Goal: Information Seeking & Learning: Learn about a topic

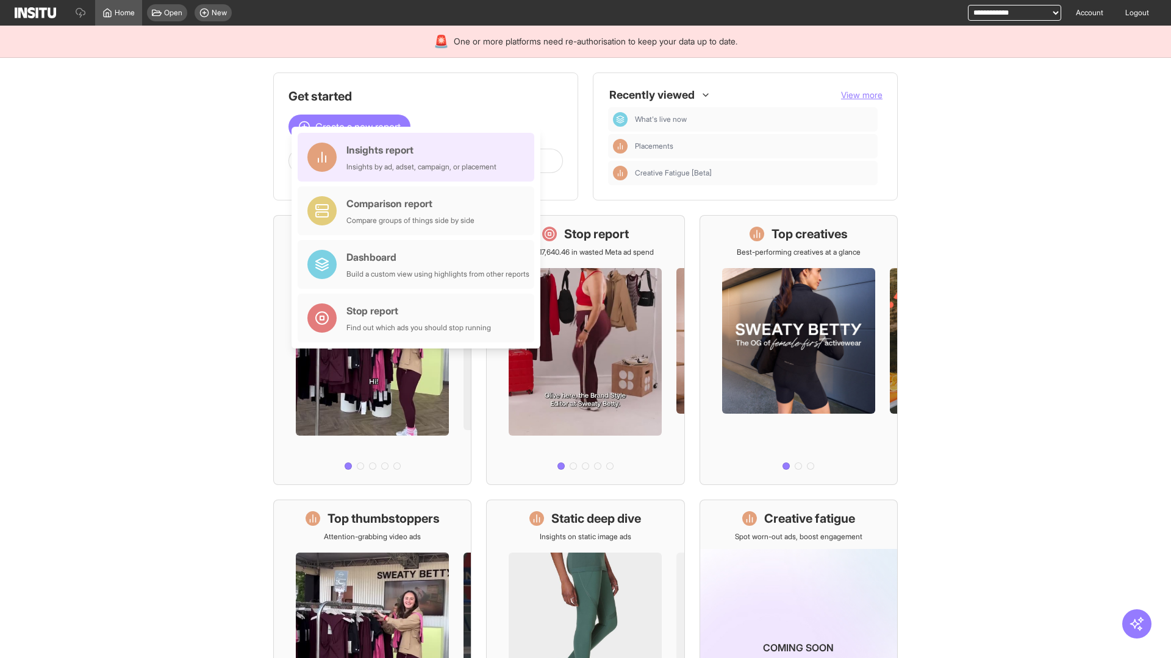
click at [419, 157] on div "Insights report Insights by ad, adset, campaign, or placement" at bounding box center [421, 157] width 150 height 29
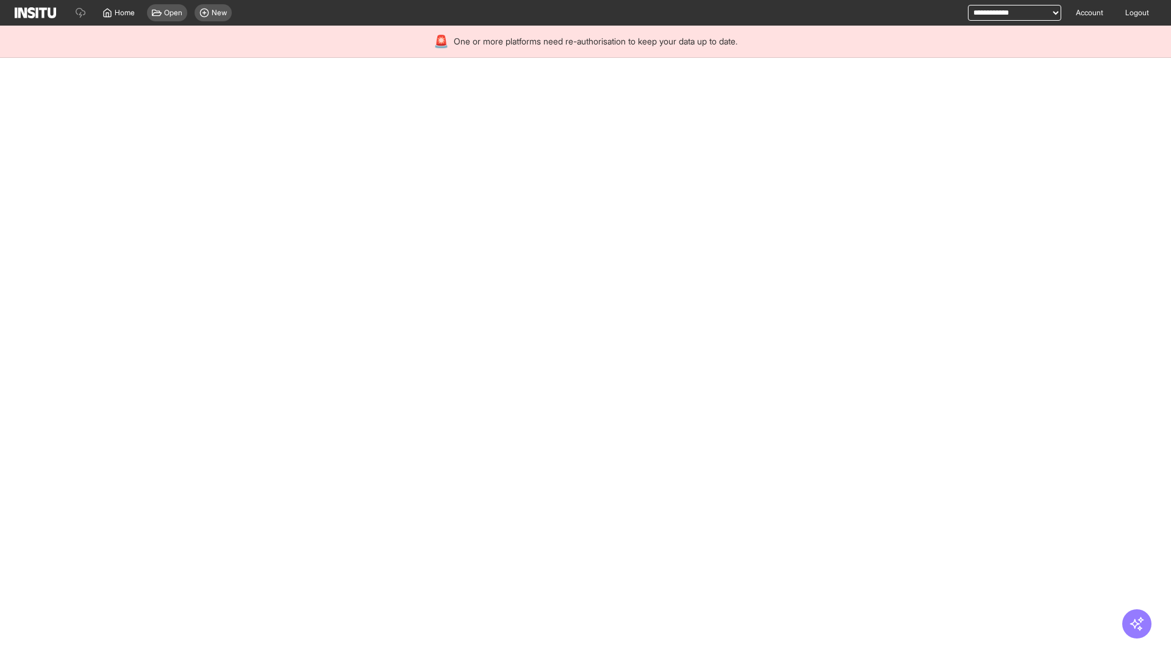
select select "**"
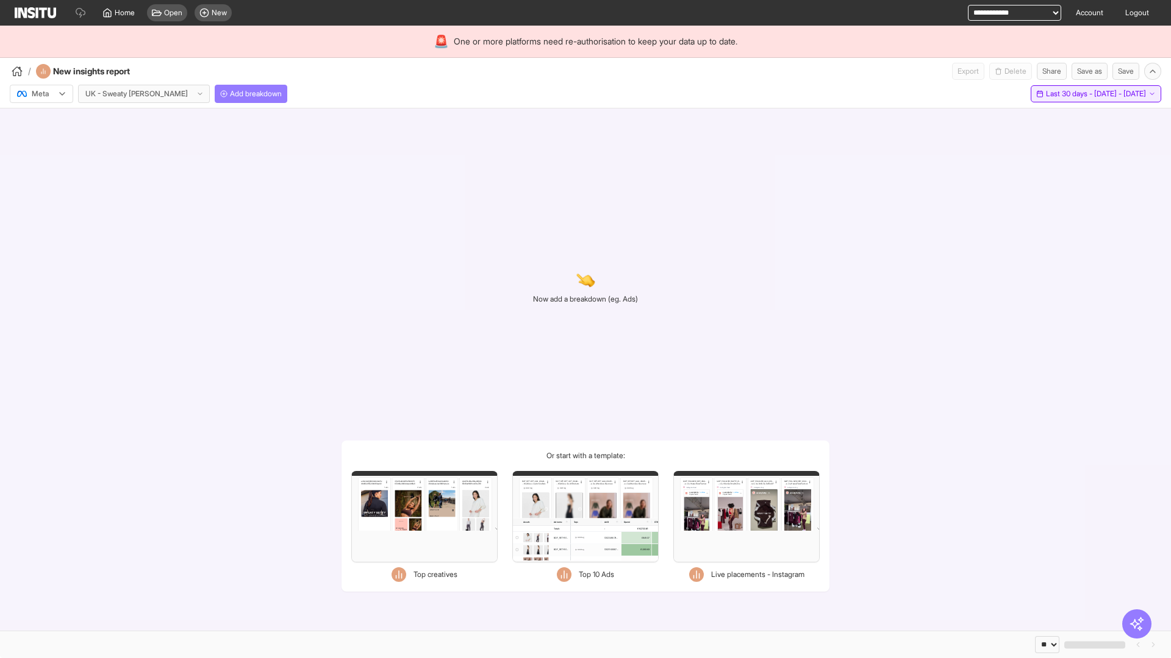
click at [1069, 94] on span "Last 30 days - [DATE] - [DATE]" at bounding box center [1096, 94] width 100 height 10
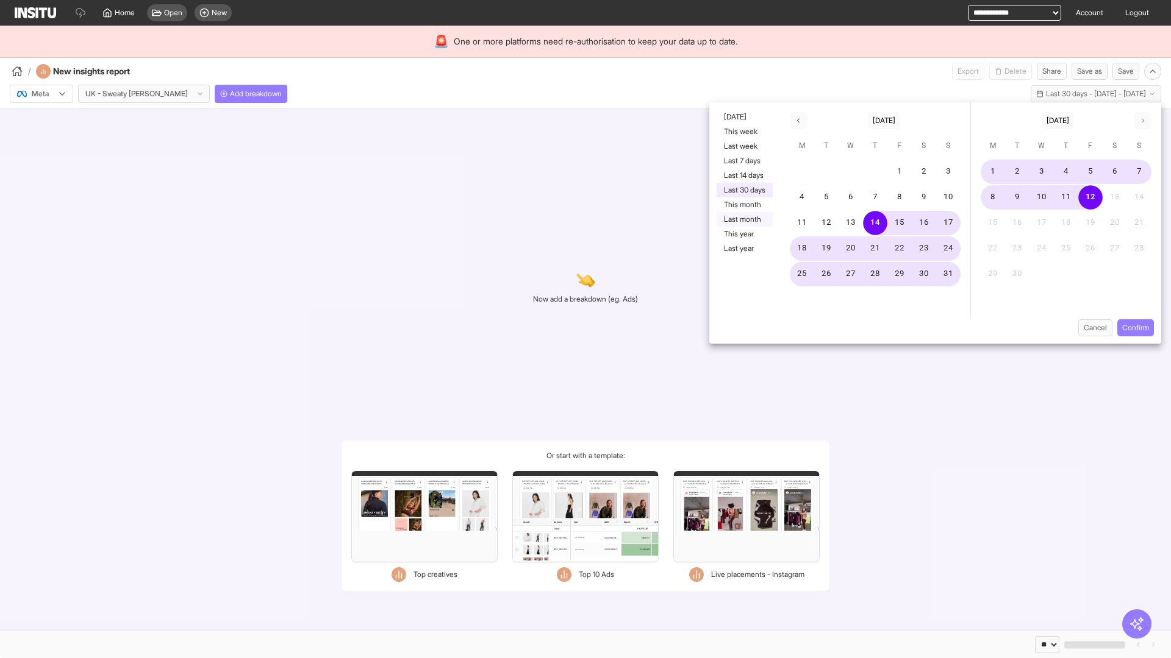
click at [743, 219] on button "Last month" at bounding box center [744, 219] width 56 height 15
